Goal: Information Seeking & Learning: Learn about a topic

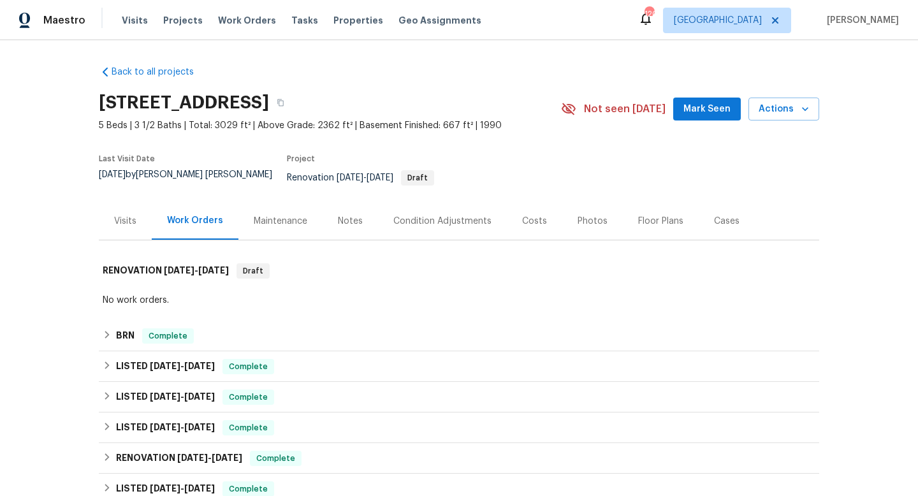
click at [127, 215] on div "Visits" at bounding box center [125, 221] width 22 height 13
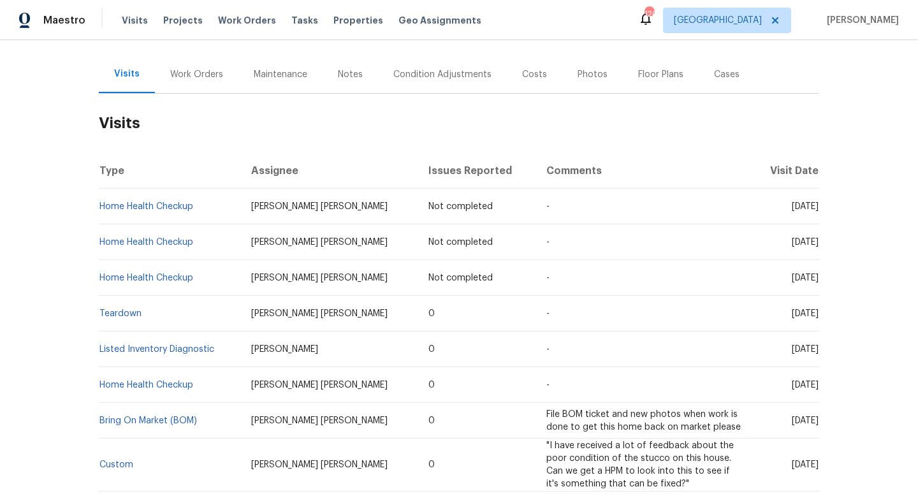
scroll to position [142, 0]
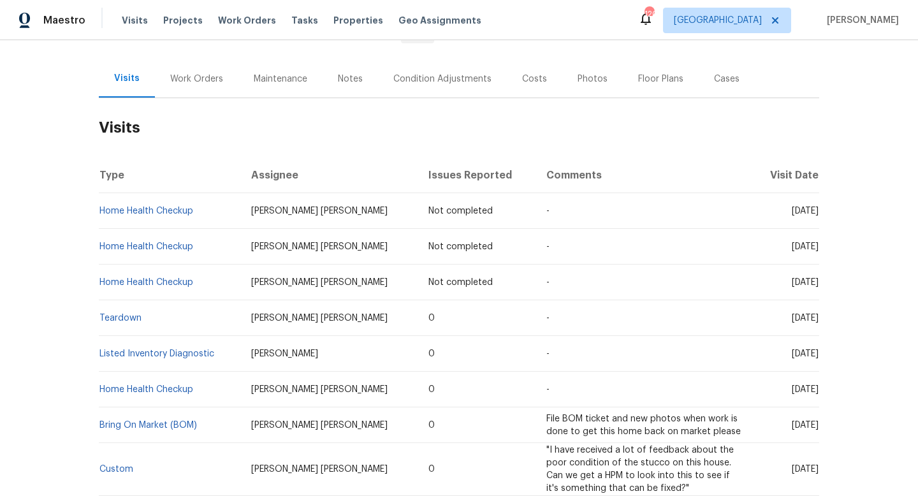
click at [209, 75] on div "Work Orders" at bounding box center [196, 79] width 53 height 13
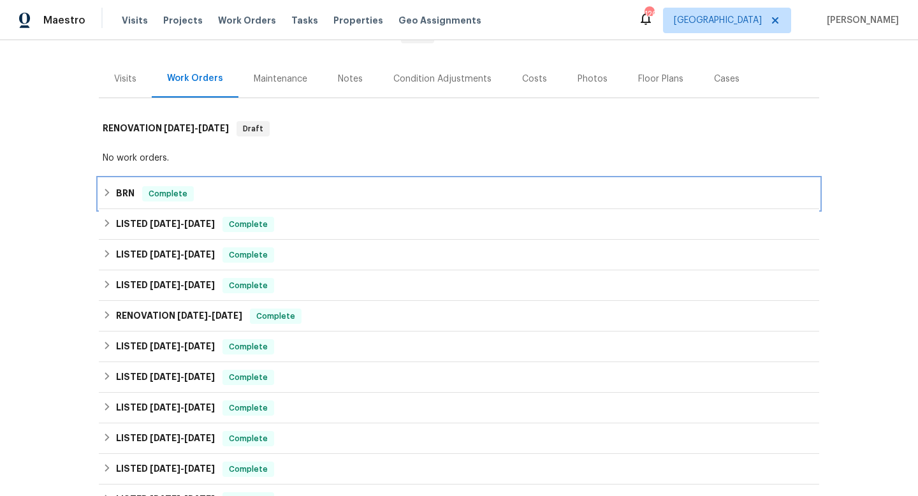
click at [128, 186] on h6 "BRN" at bounding box center [125, 193] width 18 height 15
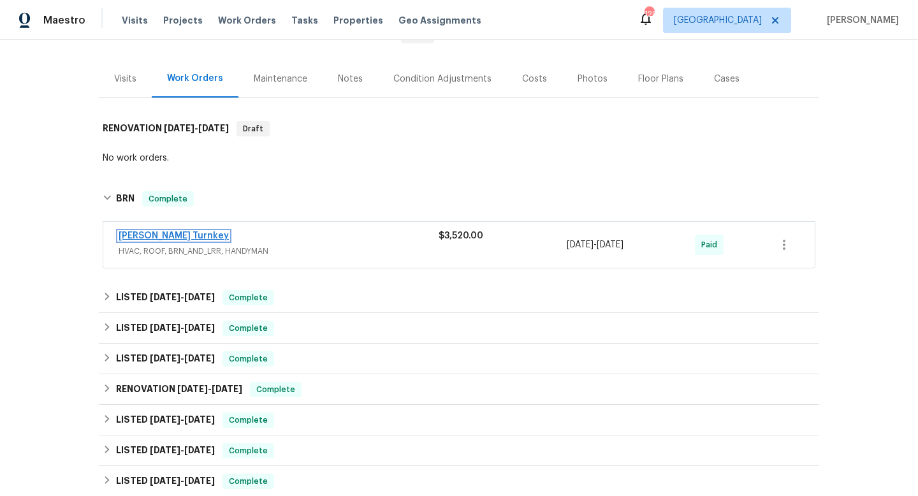
click at [163, 232] on link "[PERSON_NAME] Turnkey" at bounding box center [174, 236] width 110 height 9
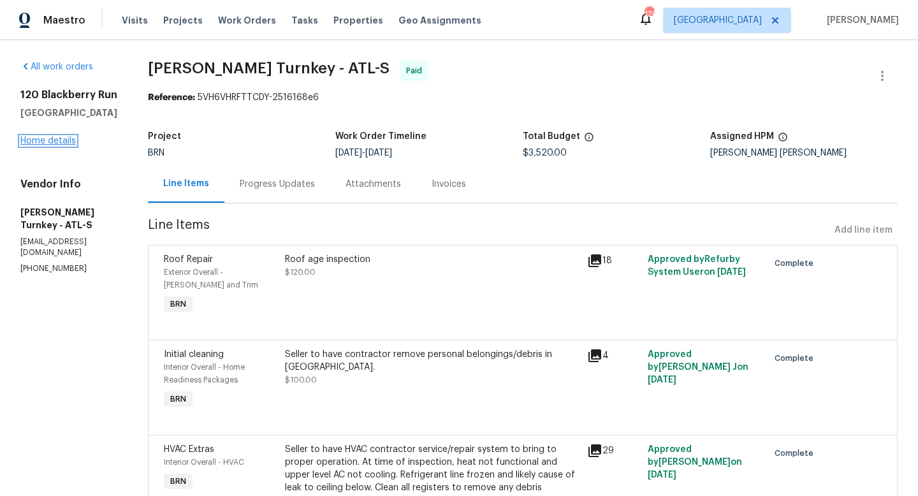
click at [42, 145] on link "Home details" at bounding box center [47, 140] width 55 height 9
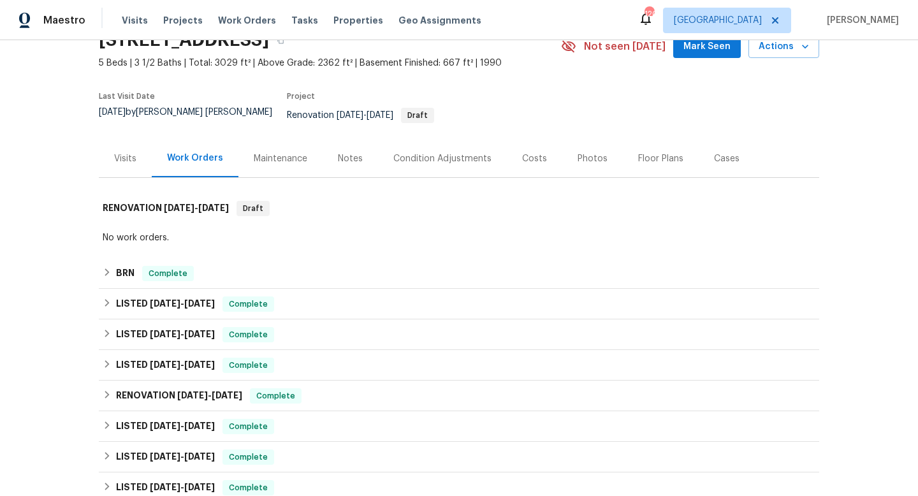
scroll to position [92, 0]
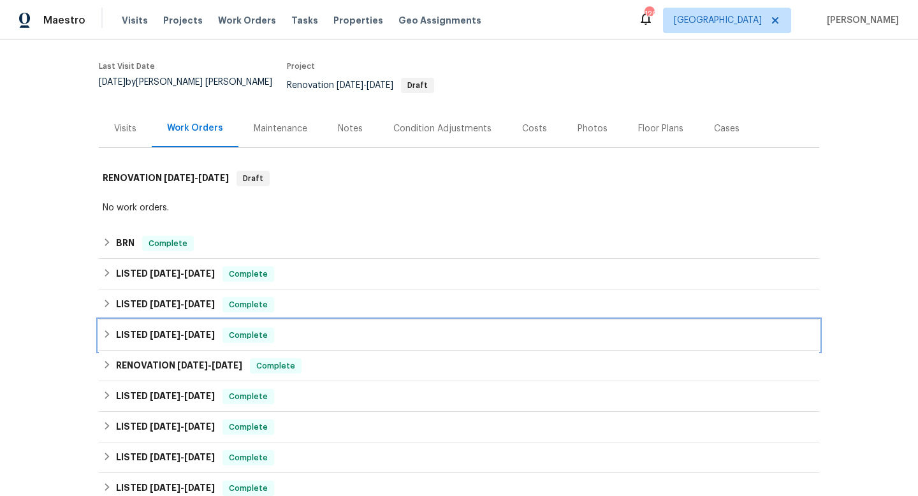
click at [207, 330] on span "[DATE]" at bounding box center [199, 334] width 31 height 9
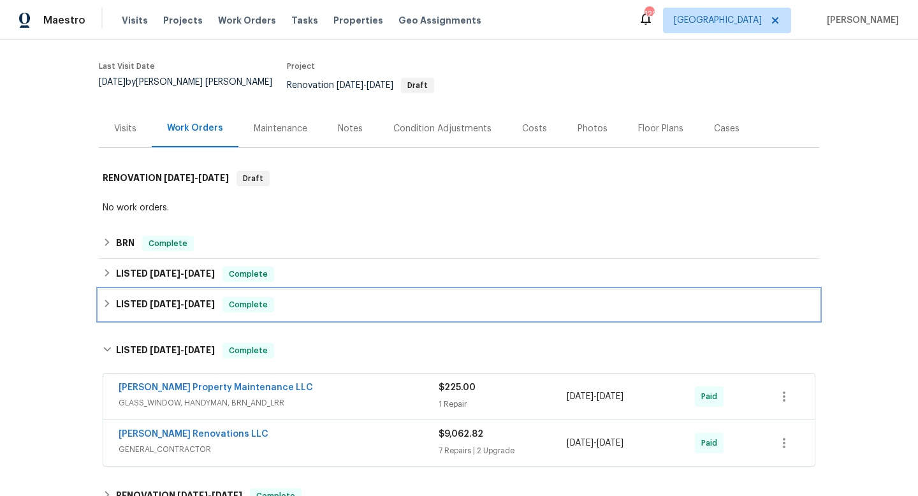
click at [203, 300] on span "[DATE]" at bounding box center [199, 304] width 31 height 9
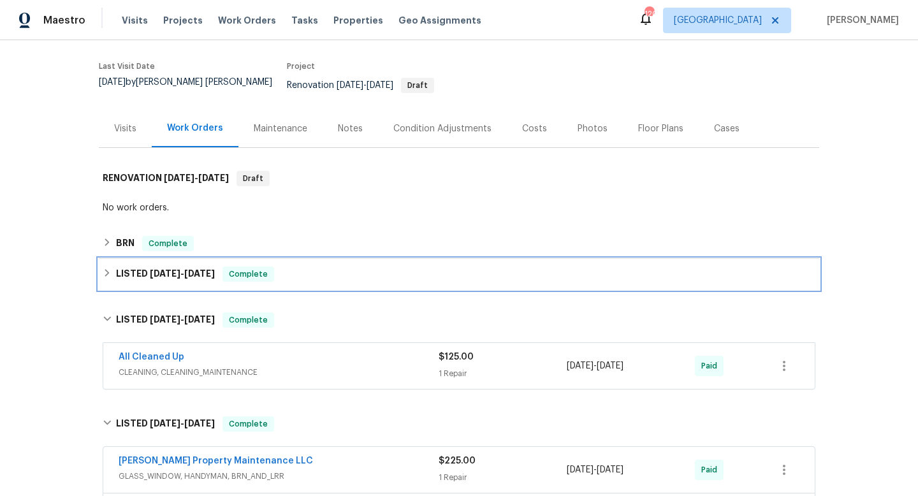
click at [200, 279] on div "LISTED [DATE] - [DATE] Complete" at bounding box center [459, 274] width 721 height 31
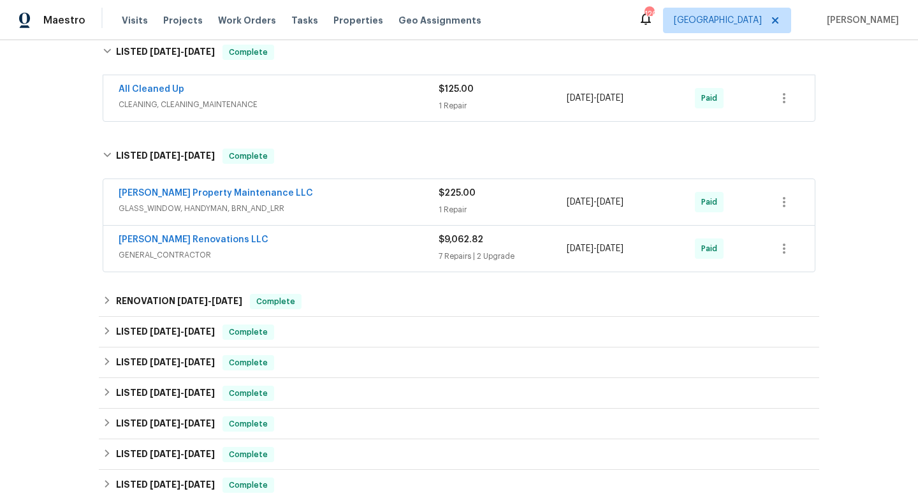
scroll to position [538, 0]
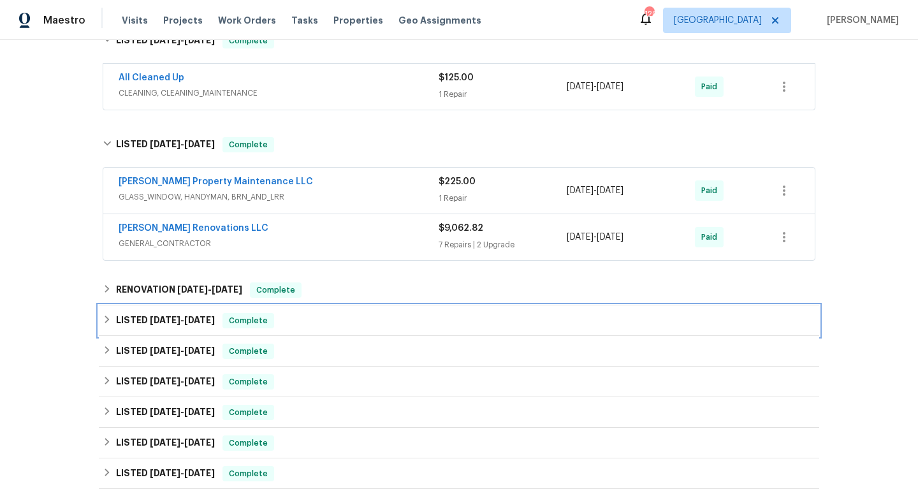
click at [227, 313] on div "LISTED [DATE] - [DATE] Complete" at bounding box center [459, 320] width 713 height 15
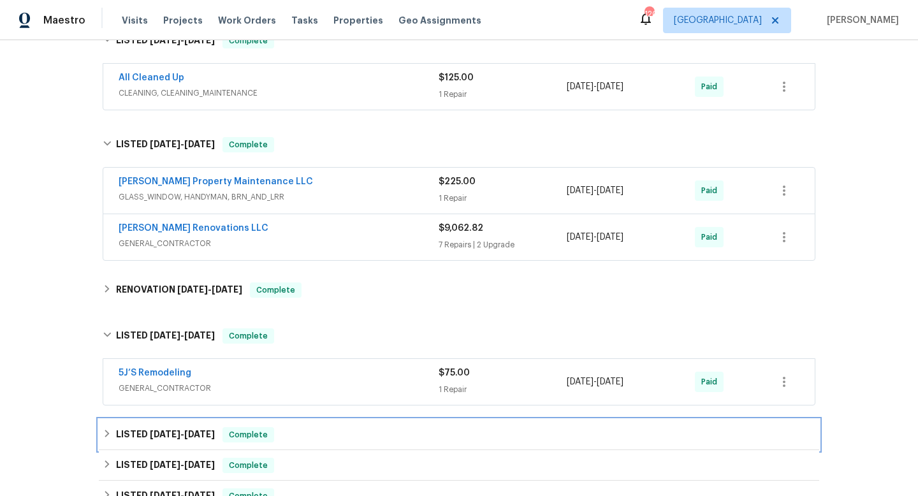
click at [211, 430] on span "[DATE]" at bounding box center [199, 434] width 31 height 9
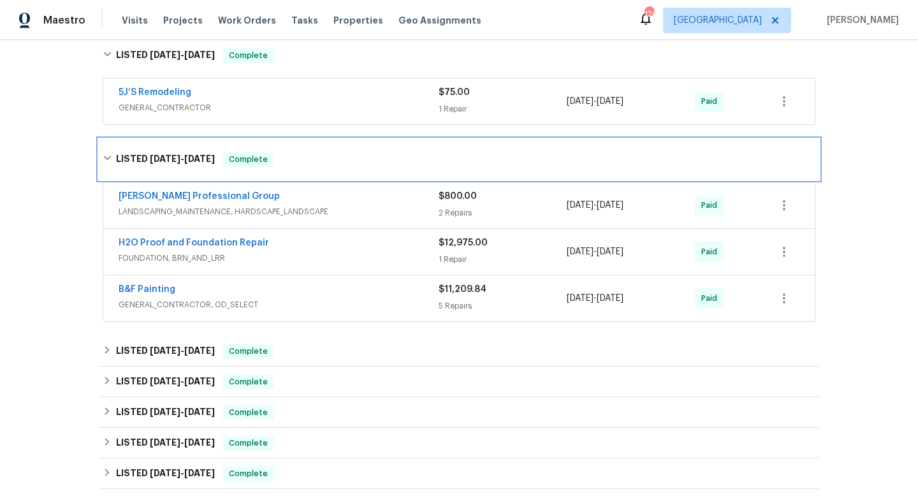
scroll to position [820, 0]
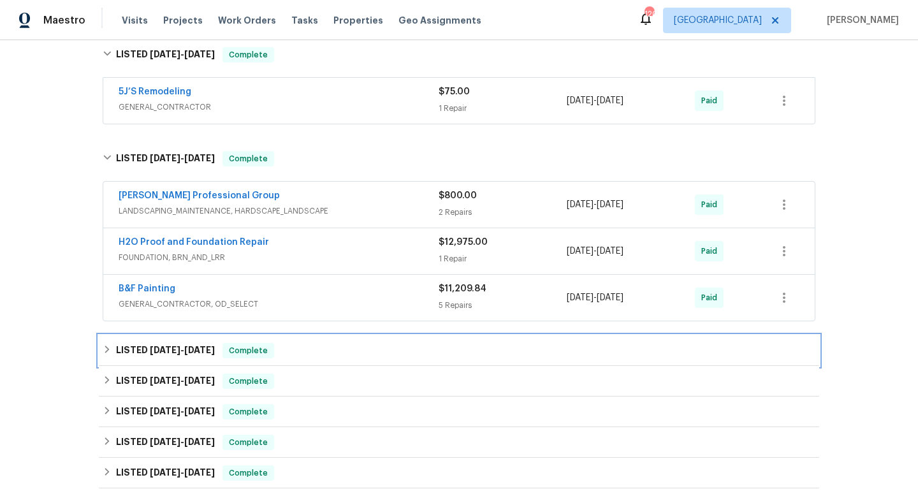
click at [210, 343] on h6 "LISTED [DATE] - [DATE]" at bounding box center [165, 350] width 99 height 15
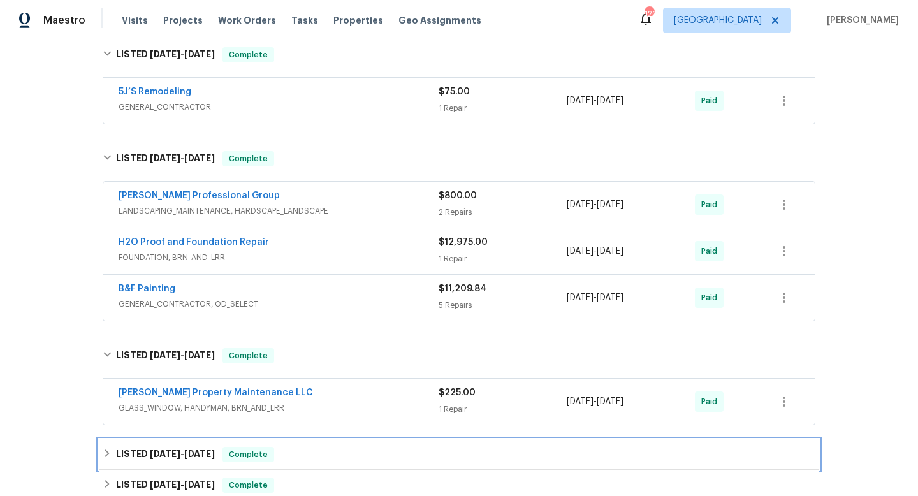
click at [196, 439] on div "LISTED [DATE] - [DATE] Complete" at bounding box center [459, 454] width 721 height 31
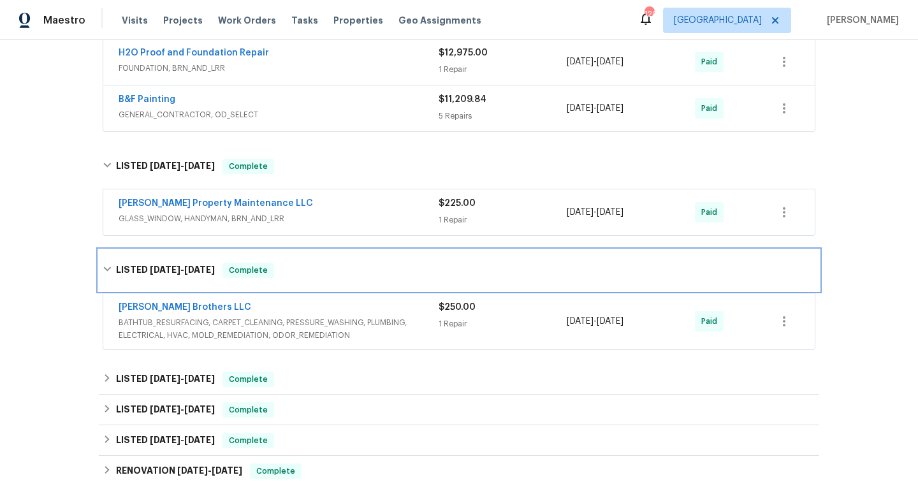
scroll to position [1035, 0]
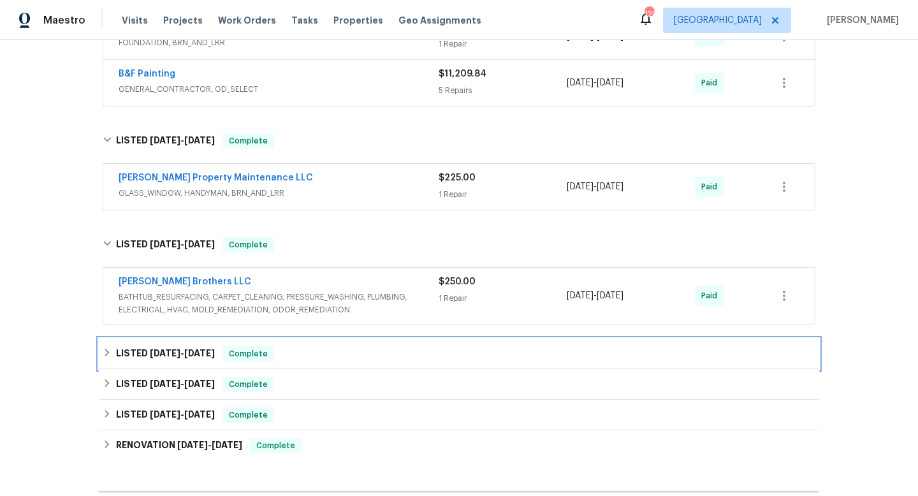
click at [200, 349] on span "[DATE]" at bounding box center [199, 353] width 31 height 9
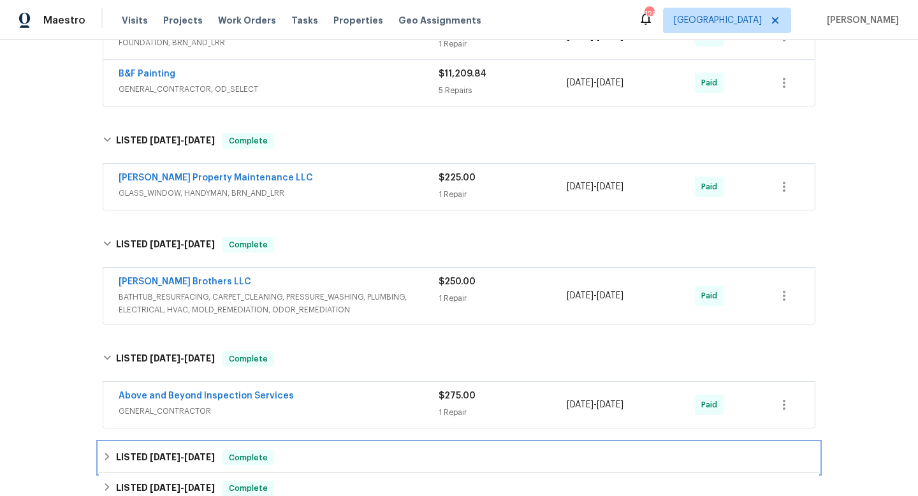
click at [206, 453] on span "[DATE]" at bounding box center [199, 457] width 31 height 9
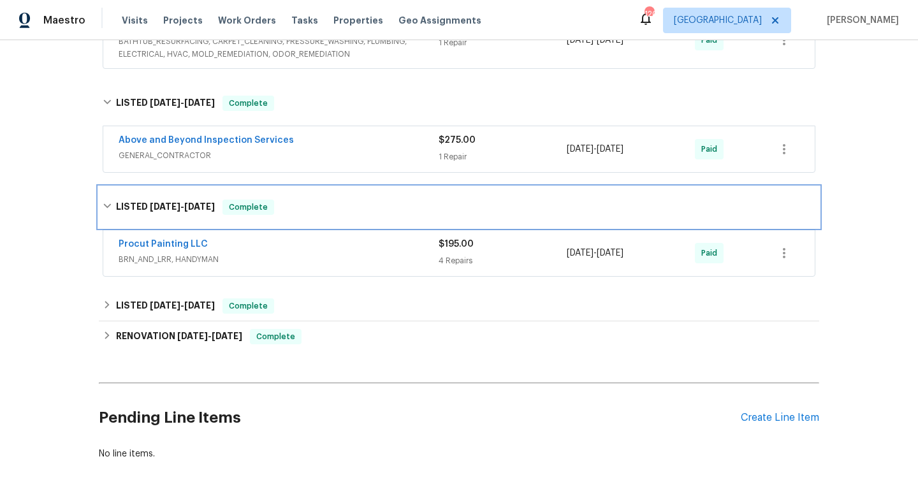
scroll to position [1302, 0]
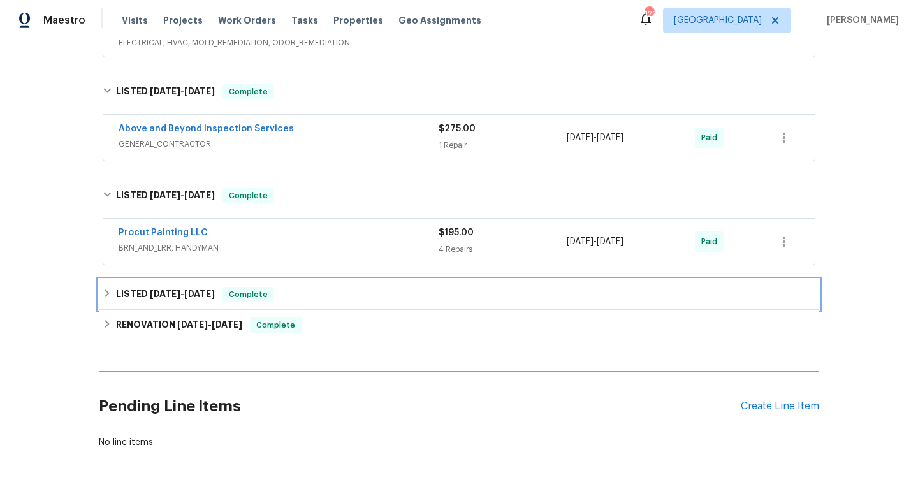
click at [203, 290] on span "[DATE]" at bounding box center [199, 294] width 31 height 9
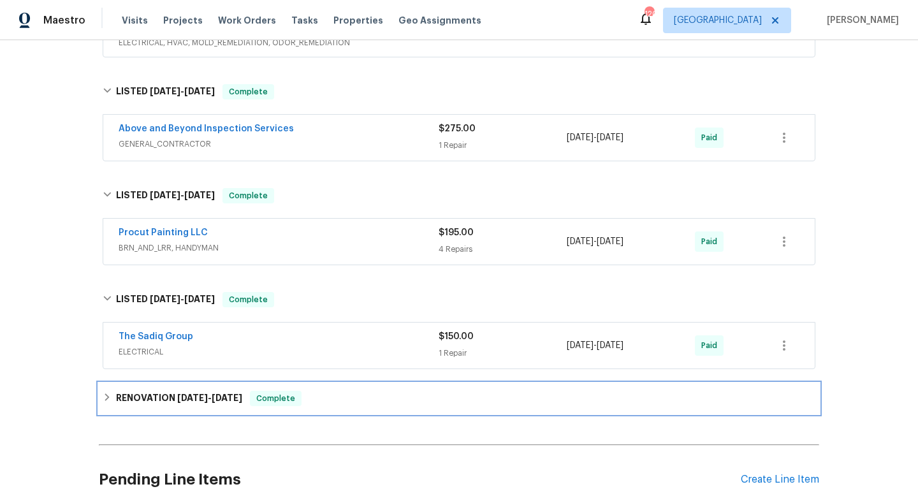
click at [201, 394] on span "[DATE]" at bounding box center [192, 398] width 31 height 9
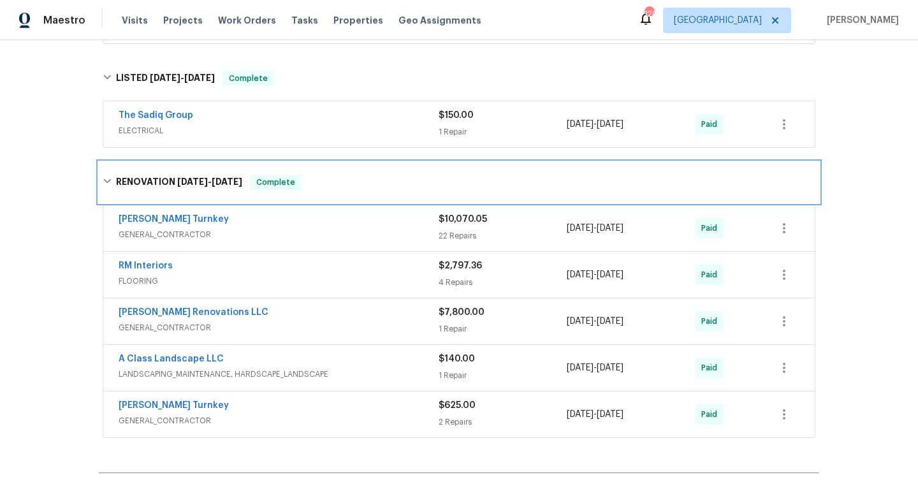
scroll to position [1524, 0]
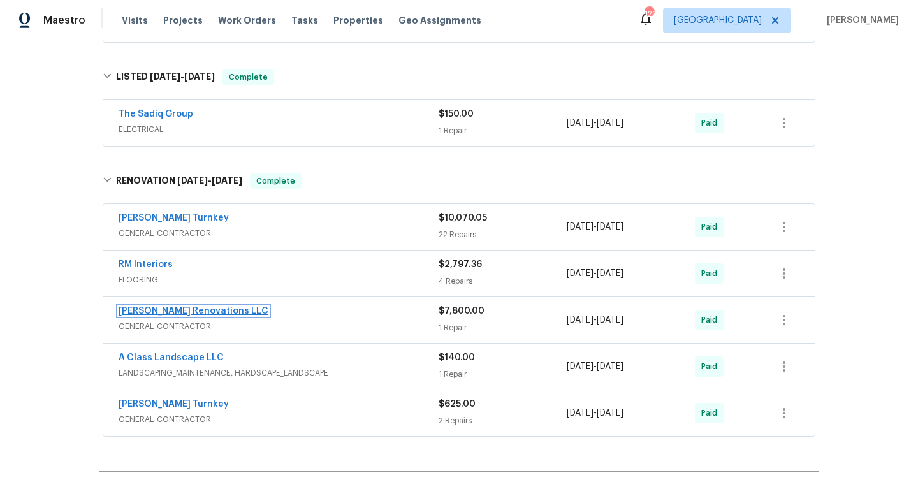
click at [202, 307] on link "[PERSON_NAME] Renovations LLC" at bounding box center [194, 311] width 150 height 9
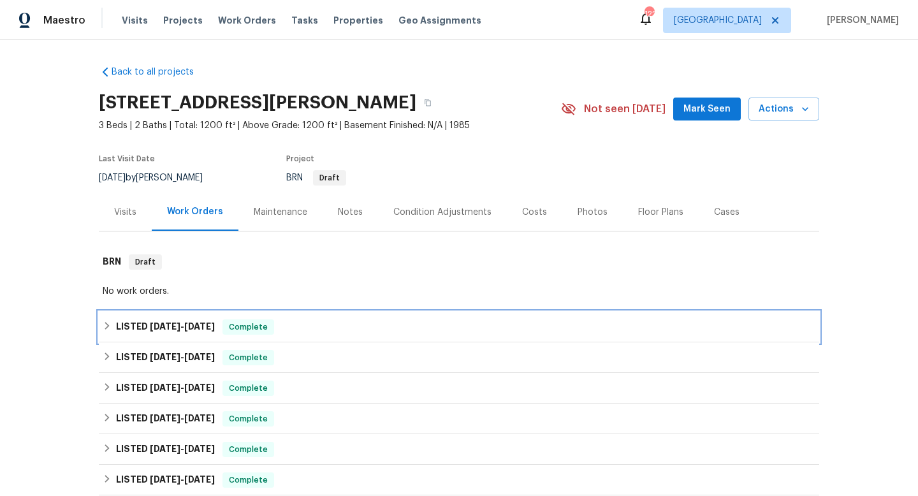
click at [187, 334] on h6 "LISTED 8/22/25 - 8/22/25" at bounding box center [165, 327] width 99 height 15
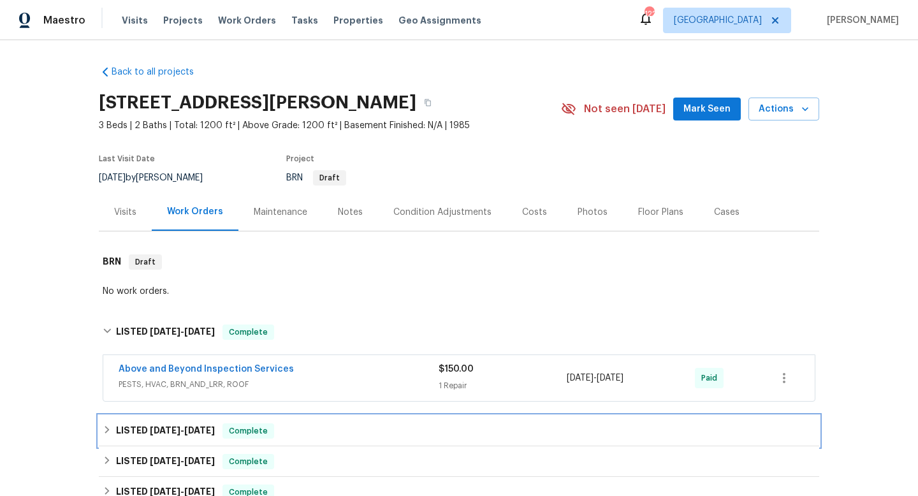
click at [196, 426] on span "8/22/25" at bounding box center [199, 430] width 31 height 9
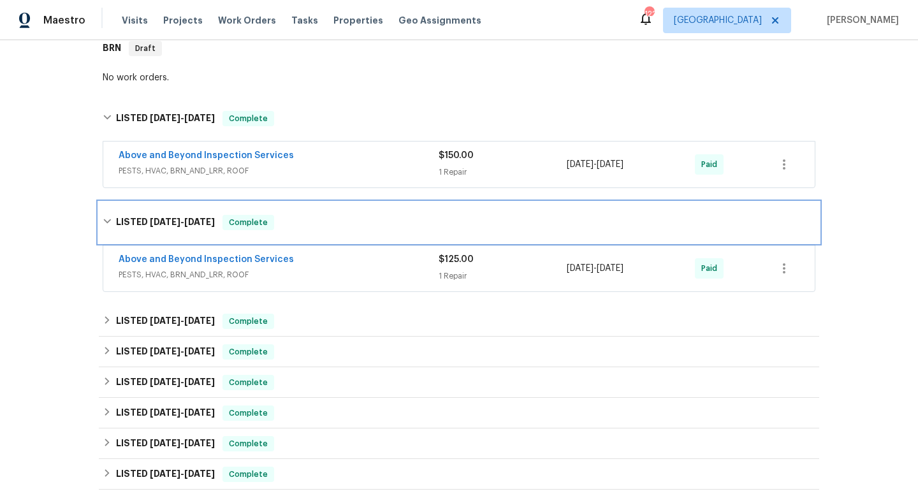
scroll to position [221, 0]
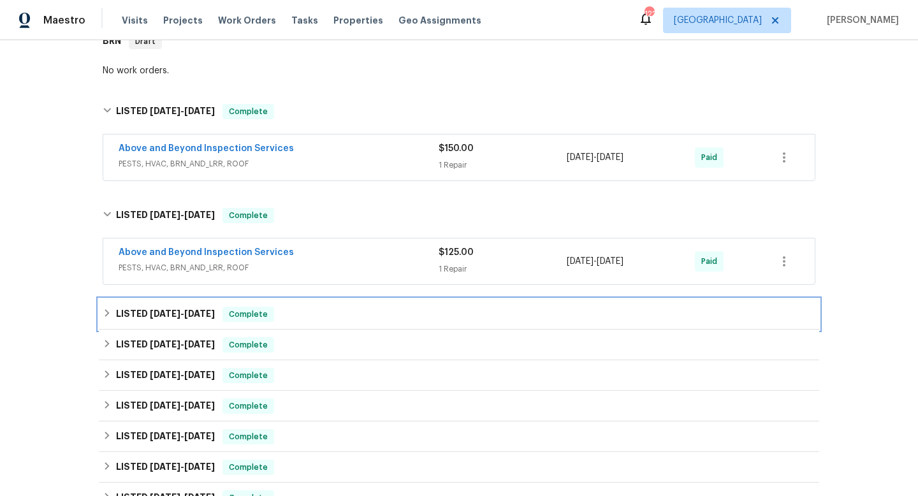
click at [208, 321] on h6 "LISTED 7/17/25 - 7/31/25" at bounding box center [165, 314] width 99 height 15
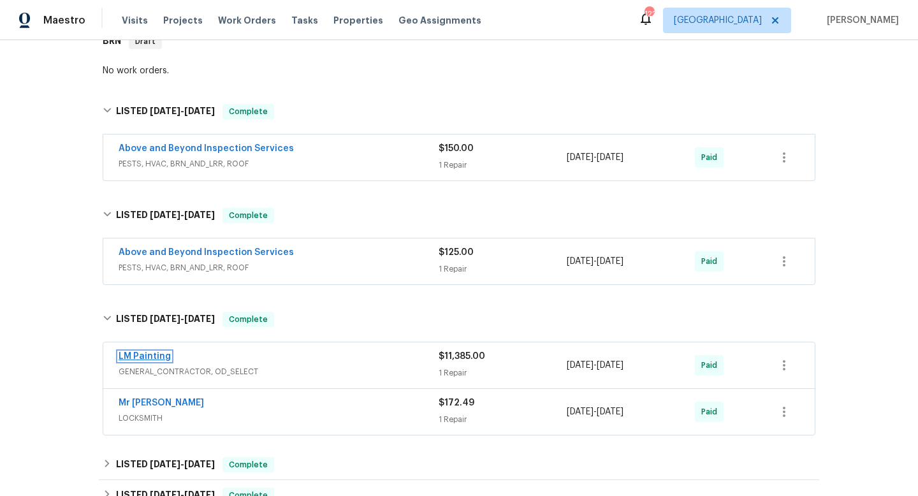
click at [159, 357] on link "LM Painting" at bounding box center [145, 356] width 52 height 9
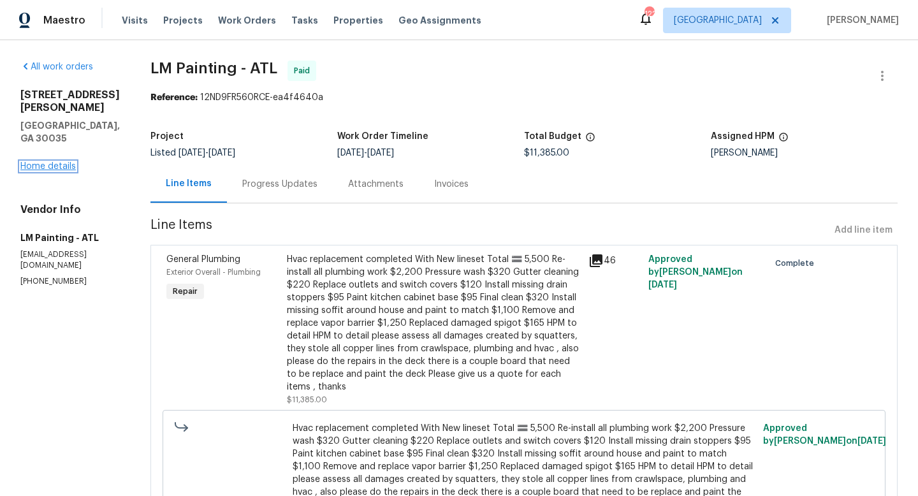
click at [71, 162] on link "Home details" at bounding box center [47, 166] width 55 height 9
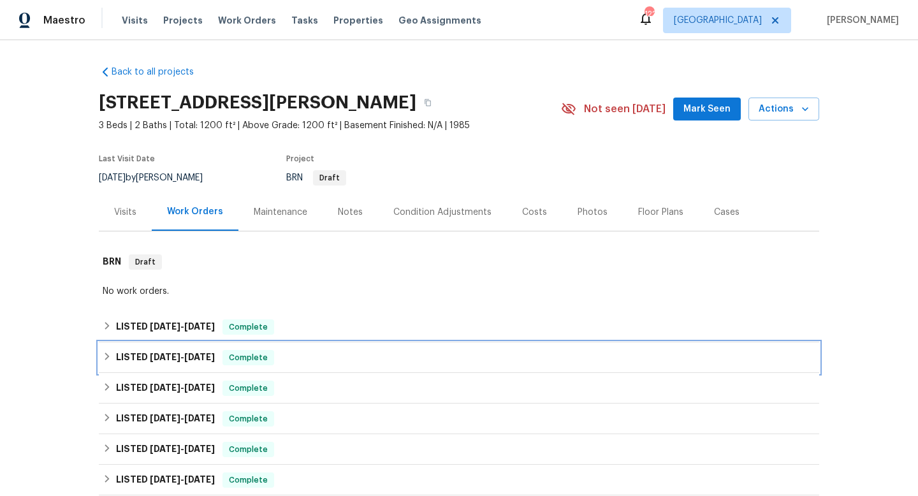
click at [175, 361] on span "8/20/25" at bounding box center [165, 357] width 31 height 9
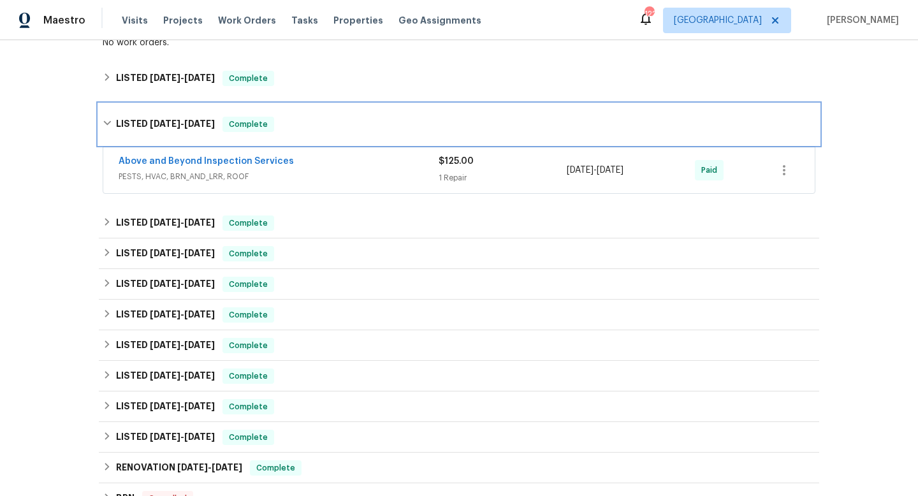
scroll to position [273, 0]
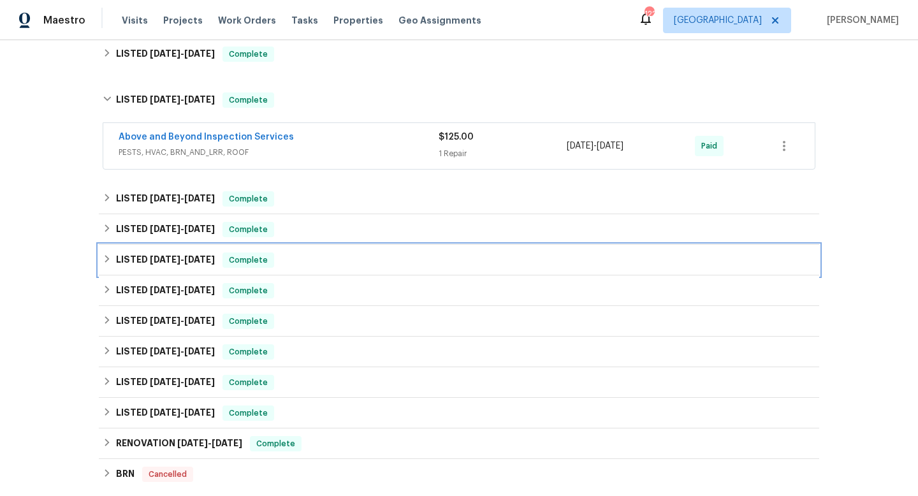
click at [181, 260] on span "4/29/25" at bounding box center [165, 259] width 31 height 9
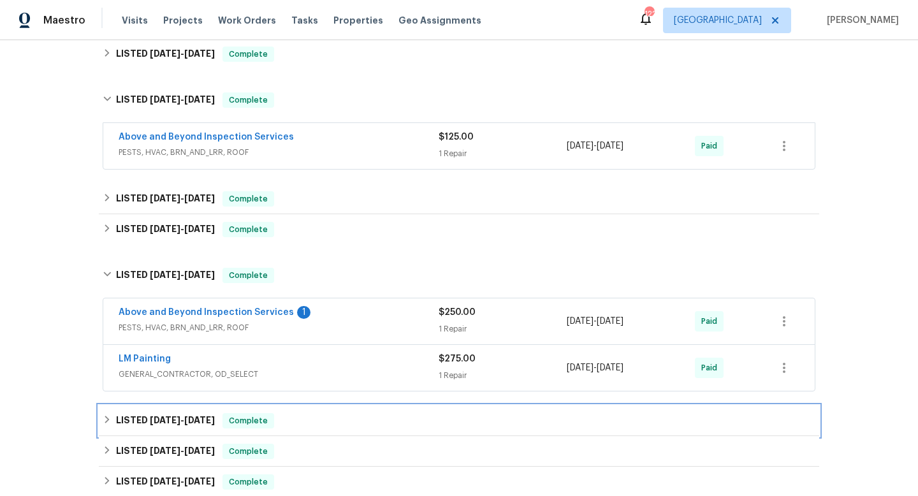
click at [189, 422] on span "3/3/25" at bounding box center [199, 420] width 31 height 9
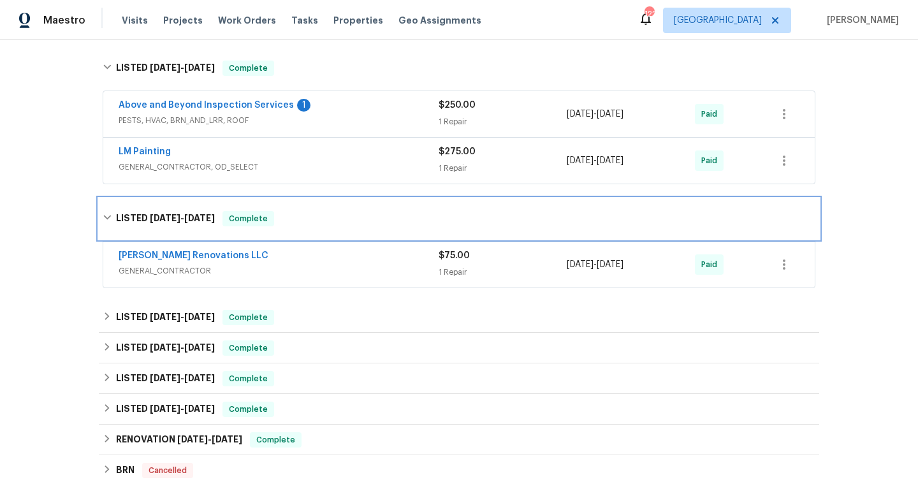
scroll to position [489, 0]
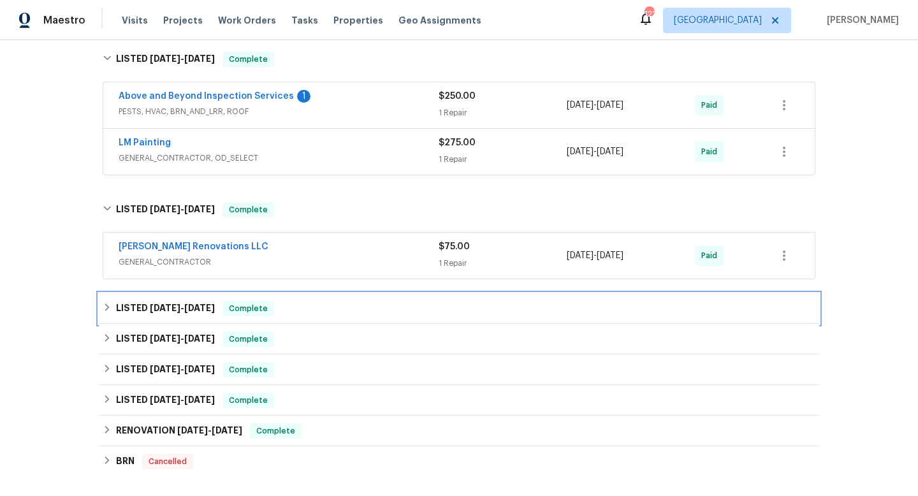
click at [196, 302] on h6 "LISTED 10/3/24 - 1/6/25" at bounding box center [165, 308] width 99 height 15
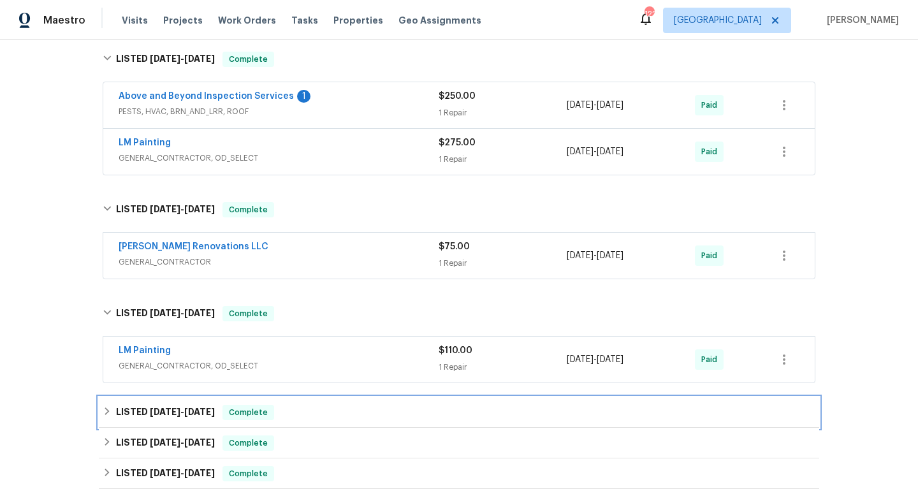
click at [189, 418] on h6 "LISTED 9/24/24 - 9/30/24" at bounding box center [165, 412] width 99 height 15
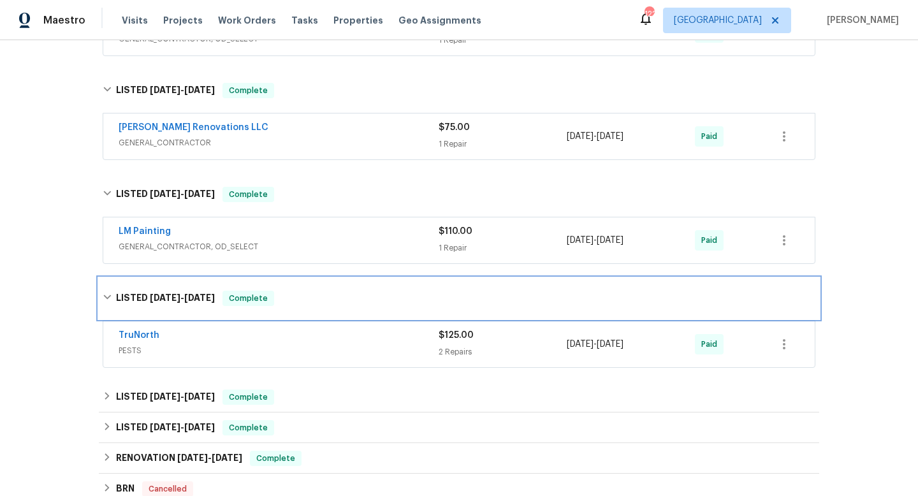
scroll to position [632, 0]
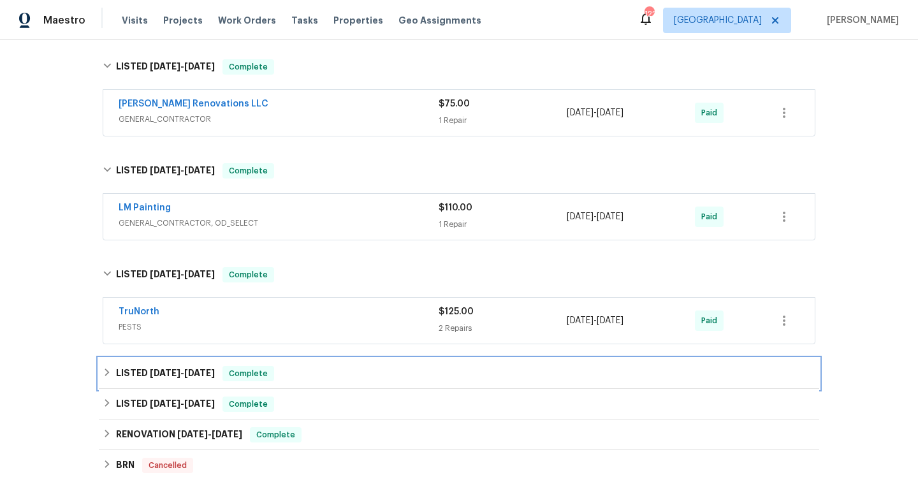
click at [193, 374] on span "7/15/24" at bounding box center [199, 373] width 31 height 9
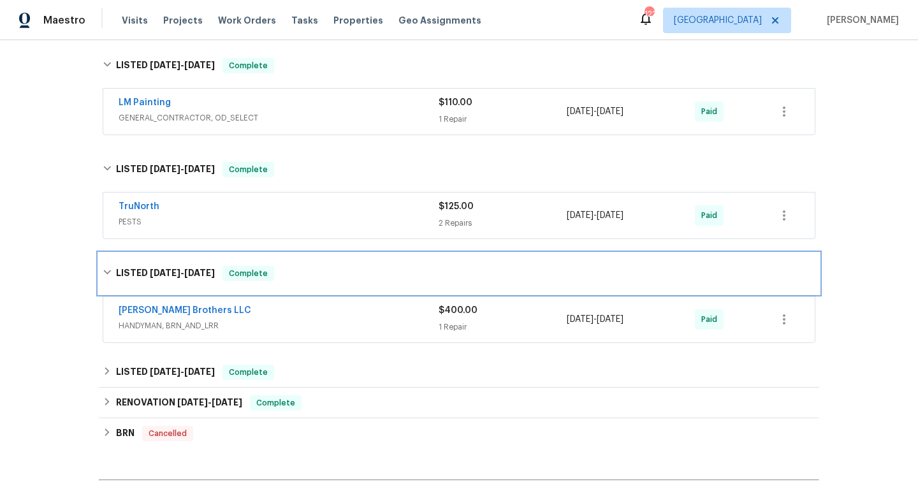
scroll to position [749, 0]
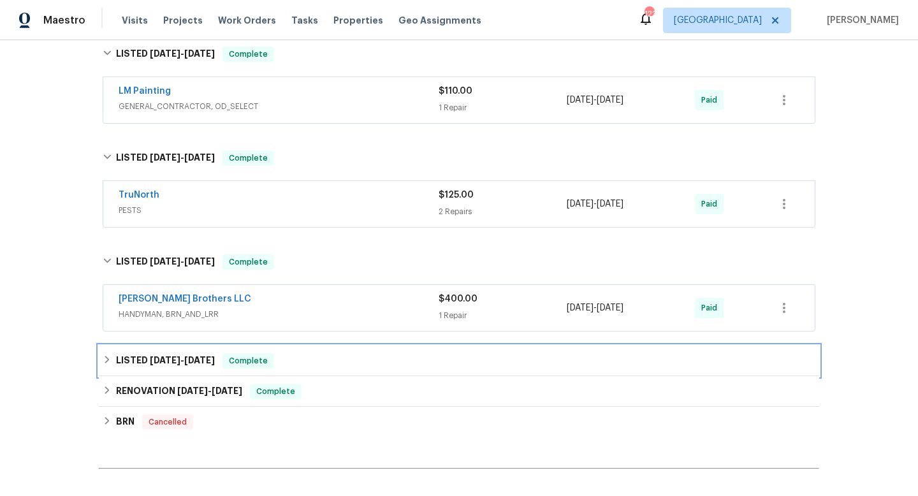
click at [199, 363] on span "6/9/24" at bounding box center [199, 360] width 31 height 9
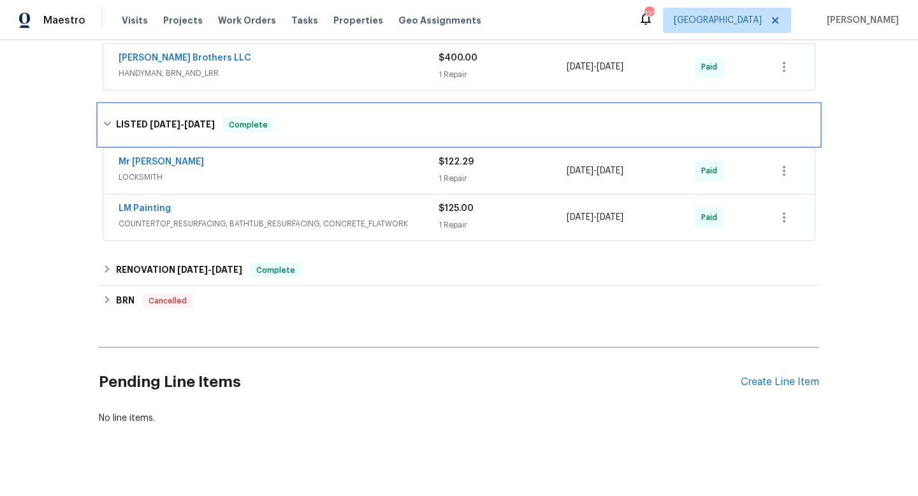
scroll to position [1005, 0]
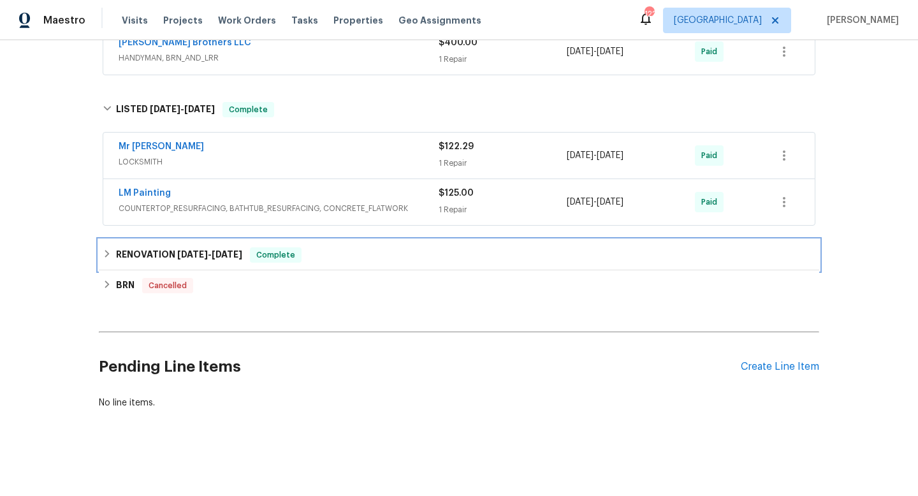
click at [212, 248] on h6 "RENOVATION 4/24/24 - 5/13/24" at bounding box center [179, 254] width 126 height 15
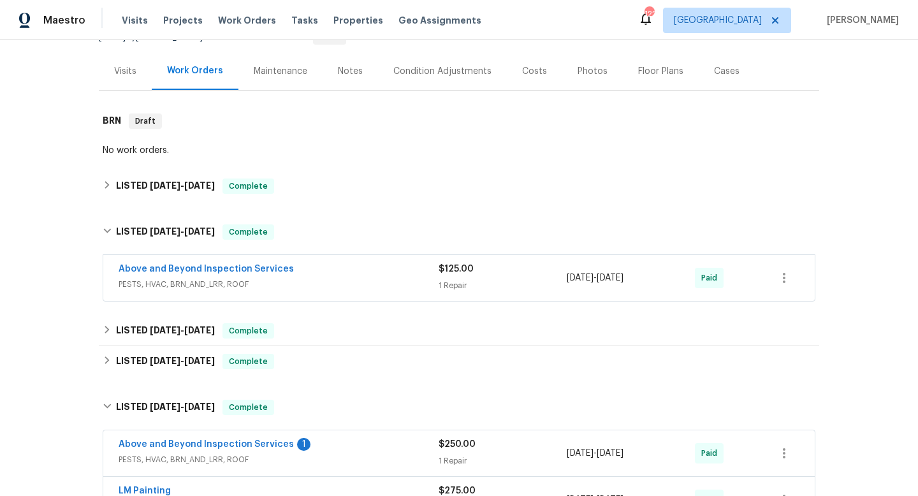
scroll to position [125, 0]
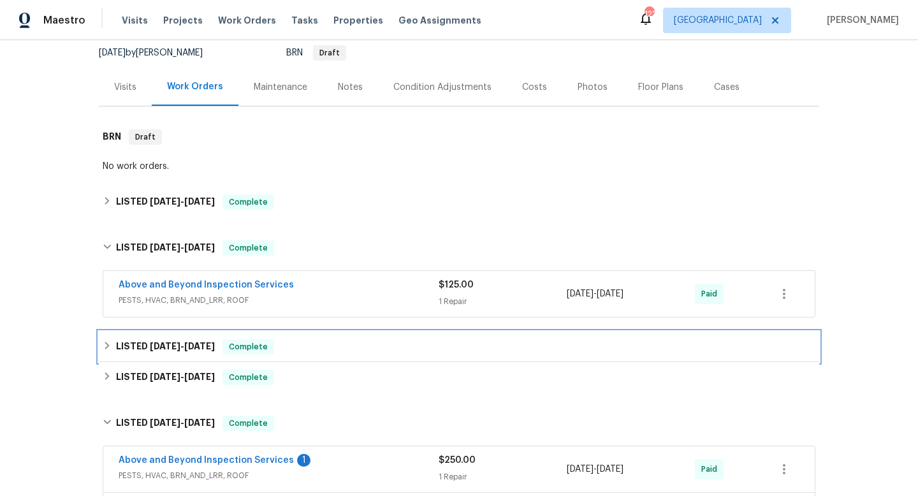
click at [184, 351] on h6 "LISTED 7/17/25 - 7/31/25" at bounding box center [165, 346] width 99 height 15
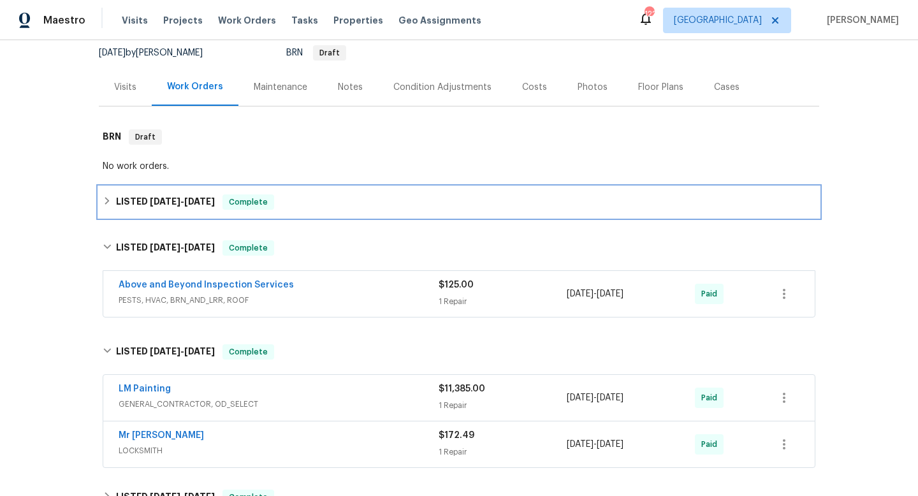
click at [215, 202] on span "8/22/25" at bounding box center [199, 201] width 31 height 9
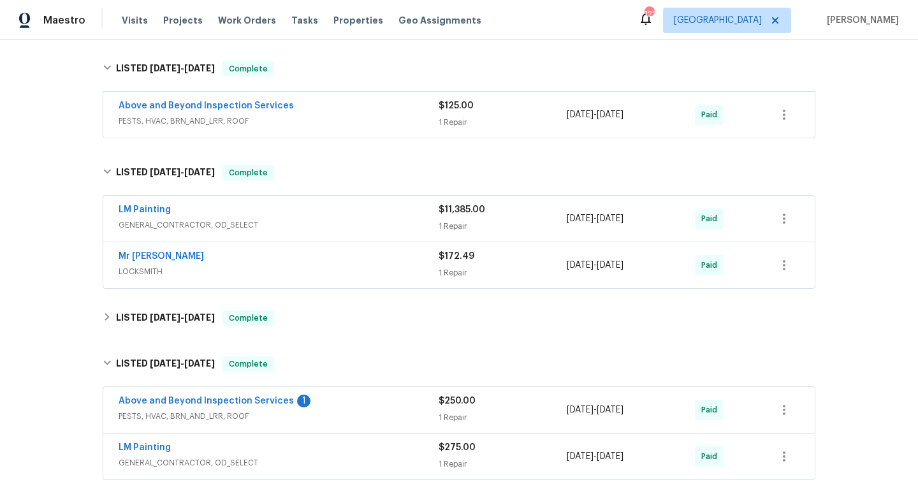
scroll to position [371, 0]
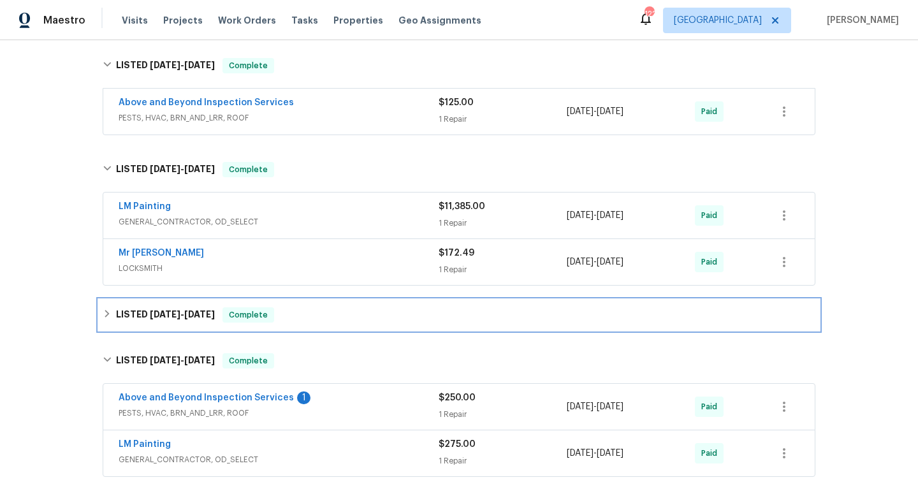
click at [182, 314] on span "6/24/25 - 6/25/25" at bounding box center [182, 314] width 65 height 9
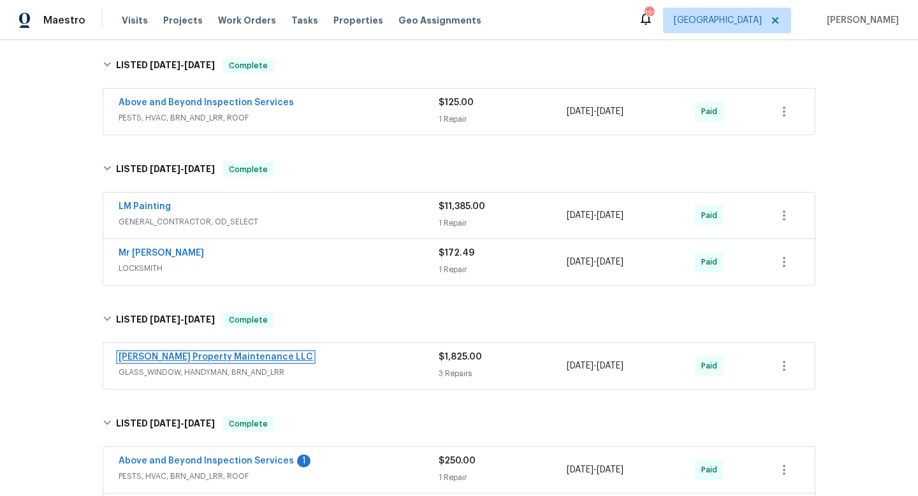
click at [247, 353] on link "[PERSON_NAME] Property Maintenance LLC" at bounding box center [216, 357] width 195 height 9
